Goal: Task Accomplishment & Management: Manage account settings

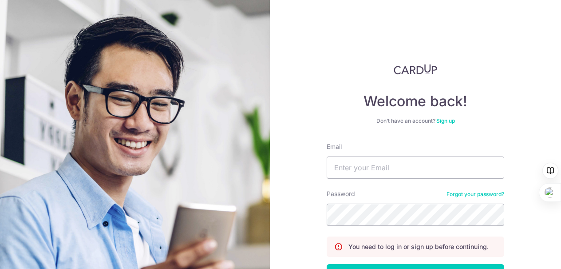
scroll to position [66, 0]
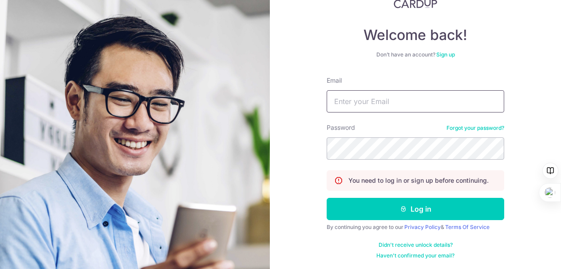
click at [425, 96] on input "Email" at bounding box center [416, 101] width 178 height 22
type input "domchua88@gmail.com"
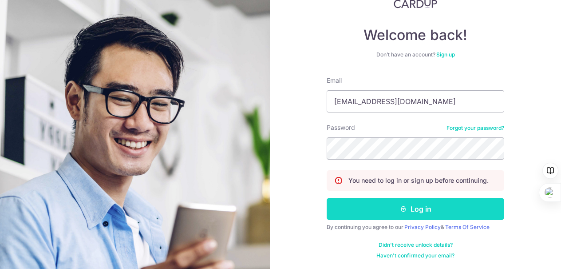
click at [410, 209] on button "Log in" at bounding box center [416, 209] width 178 height 22
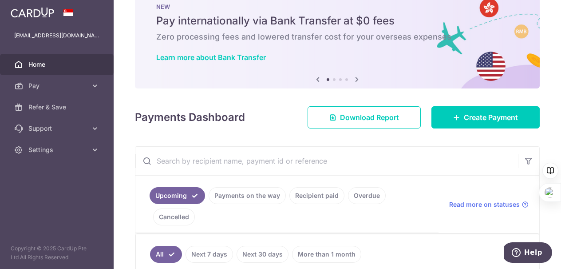
scroll to position [44, 0]
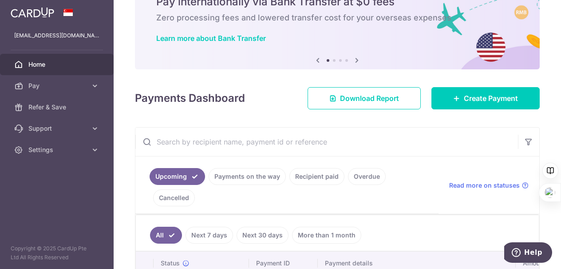
click at [183, 198] on link "Cancelled" at bounding box center [174, 197] width 42 height 17
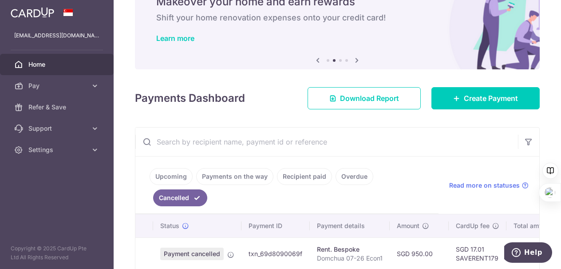
click at [299, 176] on link "Recipient paid" at bounding box center [304, 176] width 55 height 17
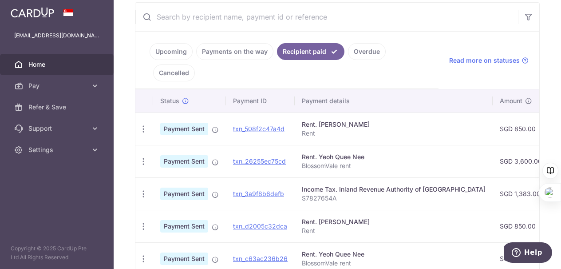
scroll to position [133, 0]
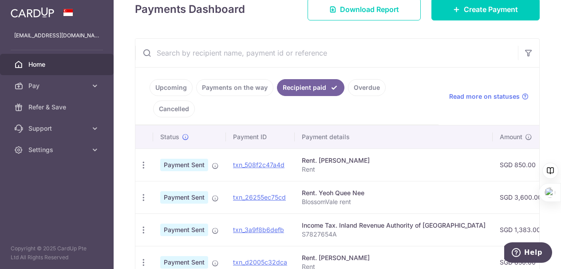
click at [171, 86] on link "Upcoming" at bounding box center [171, 87] width 43 height 17
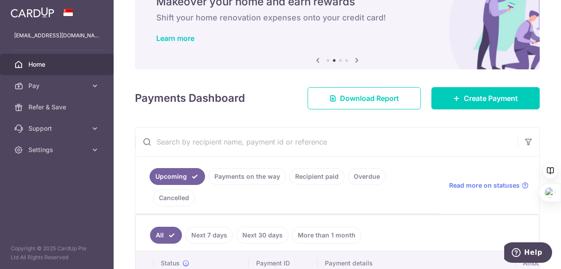
scroll to position [44, 0]
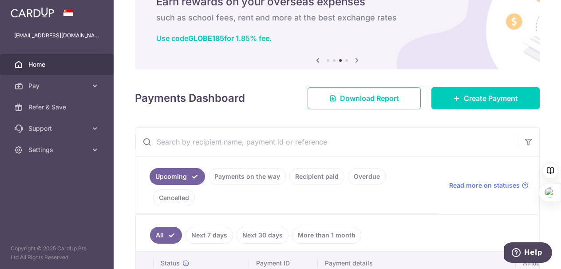
click at [355, 175] on link "Overdue" at bounding box center [367, 176] width 38 height 17
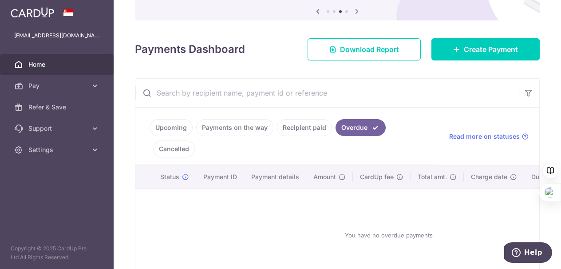
scroll to position [62, 0]
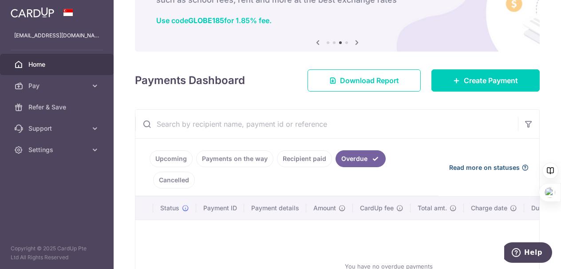
click at [484, 167] on span "Read more on statuses" at bounding box center [484, 167] width 71 height 9
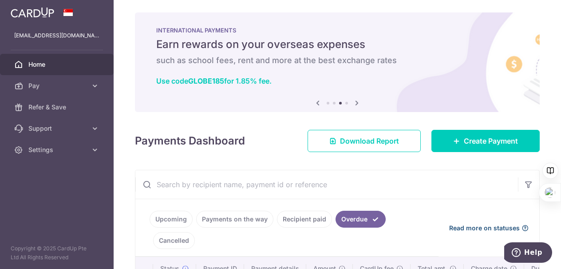
scroll to position [0, 0]
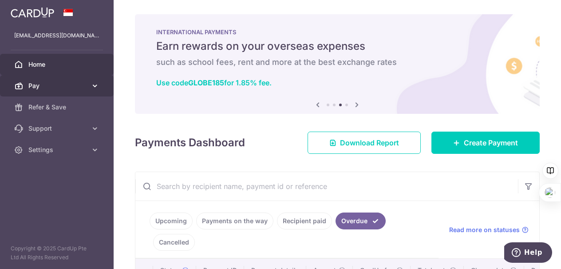
click at [90, 87] on link "Pay" at bounding box center [57, 85] width 114 height 21
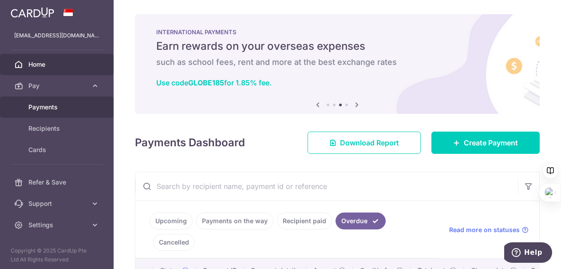
click at [61, 106] on span "Payments" at bounding box center [57, 107] width 59 height 9
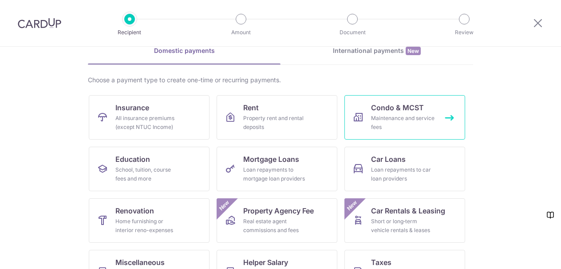
scroll to position [89, 0]
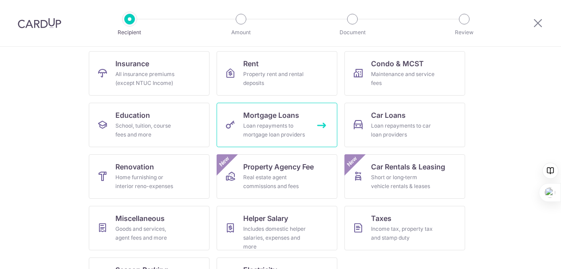
click at [318, 125] on link "Mortgage Loans Loan repayments to mortgage loan providers" at bounding box center [277, 125] width 121 height 44
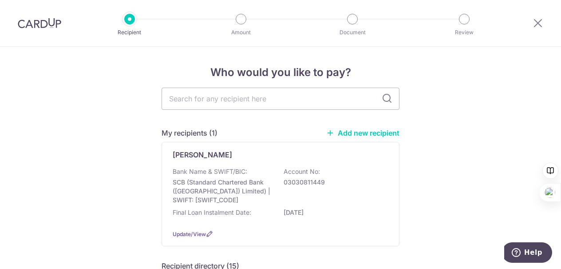
click at [532, 23] on div at bounding box center [538, 23] width 46 height 46
click at [541, 23] on icon at bounding box center [538, 22] width 11 height 11
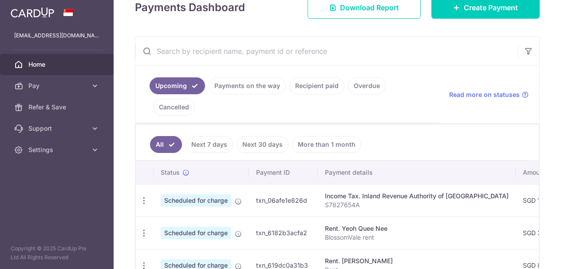
scroll to position [133, 0]
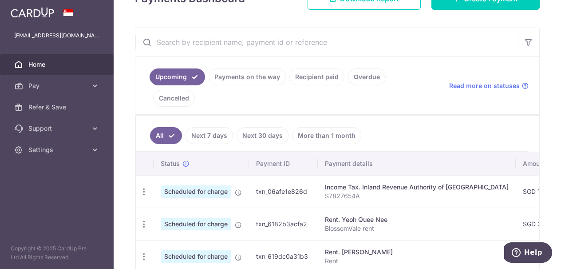
click at [252, 80] on link "Payments on the way" at bounding box center [247, 76] width 77 height 17
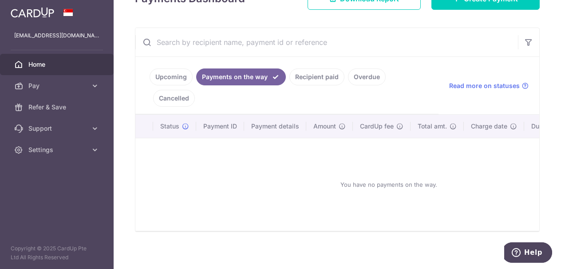
click at [184, 98] on link "Cancelled" at bounding box center [174, 98] width 42 height 17
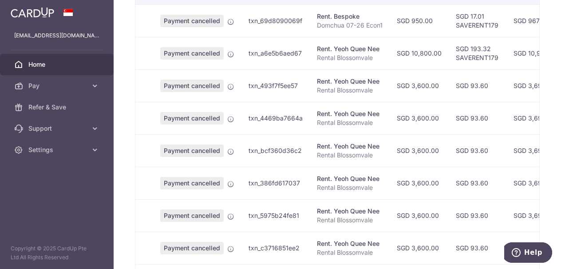
scroll to position [392, 0]
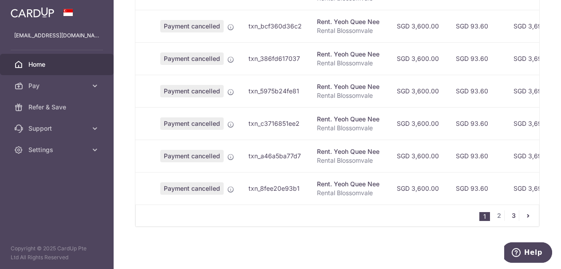
click at [511, 215] on link "3" at bounding box center [514, 215] width 11 height 11
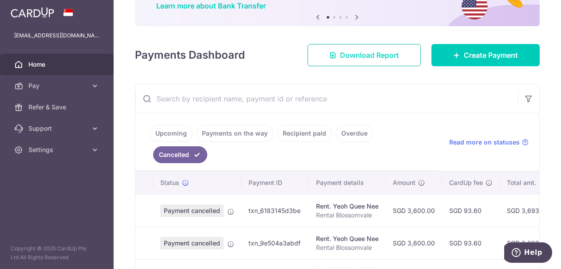
scroll to position [0, 0]
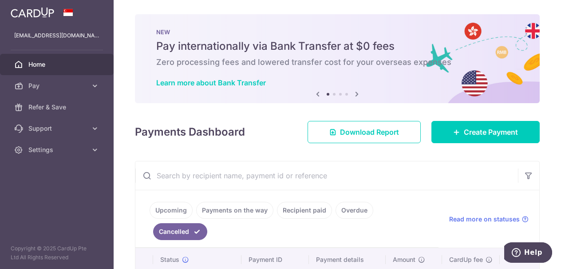
click at [301, 209] on link "Recipient paid" at bounding box center [304, 210] width 55 height 17
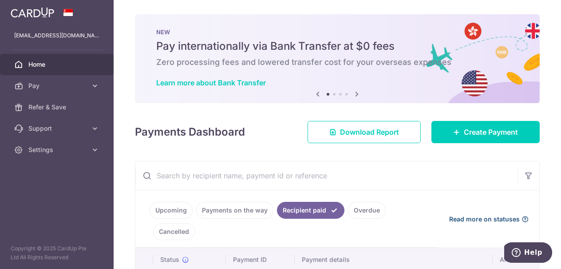
click at [470, 216] on span "Read more on statuses" at bounding box center [484, 219] width 71 height 9
